Goal: Navigation & Orientation: Find specific page/section

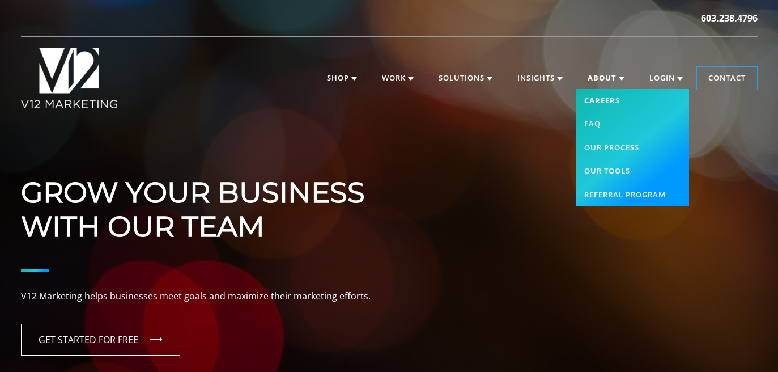
click at [603, 98] on link "Careers" at bounding box center [631, 101] width 113 height 24
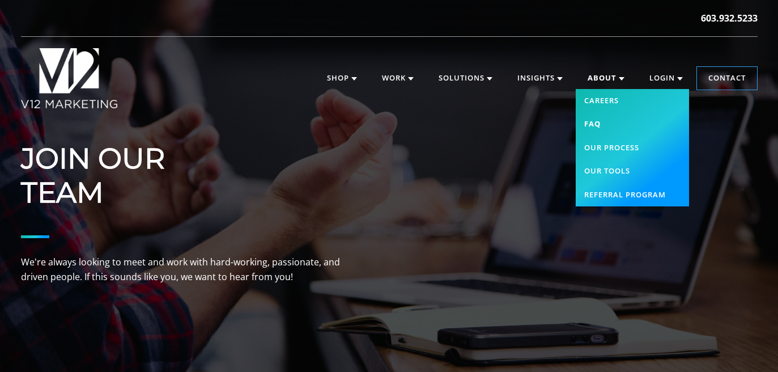
click at [588, 122] on link "FAQ" at bounding box center [631, 124] width 113 height 24
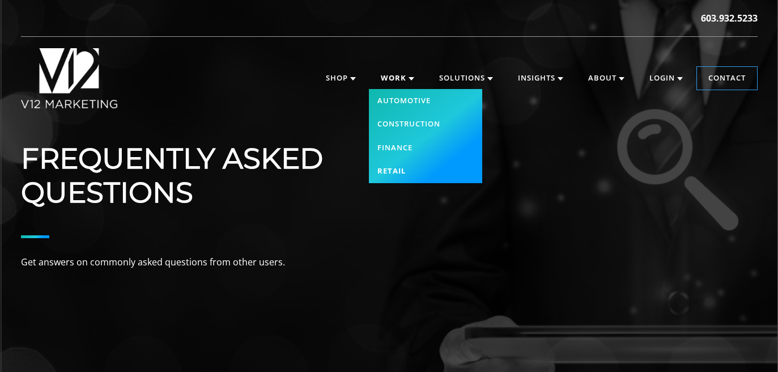
click at [387, 169] on link "Retail" at bounding box center [425, 171] width 113 height 24
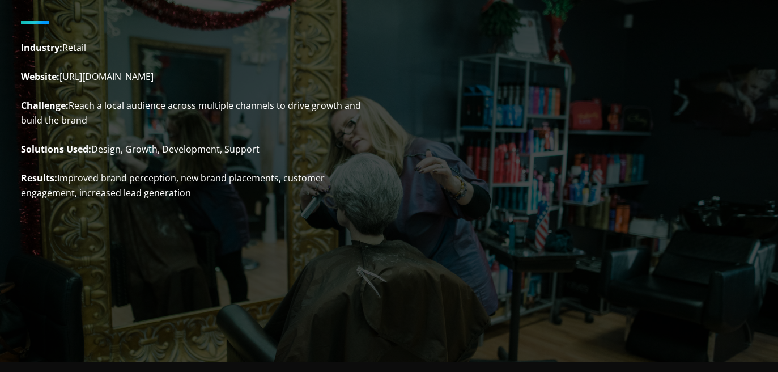
scroll to position [47, 0]
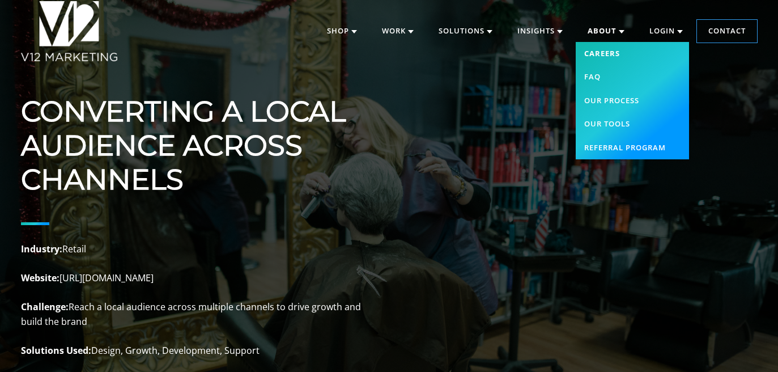
click at [598, 54] on link "Careers" at bounding box center [631, 54] width 113 height 24
